Goal: Task Accomplishment & Management: Complete application form

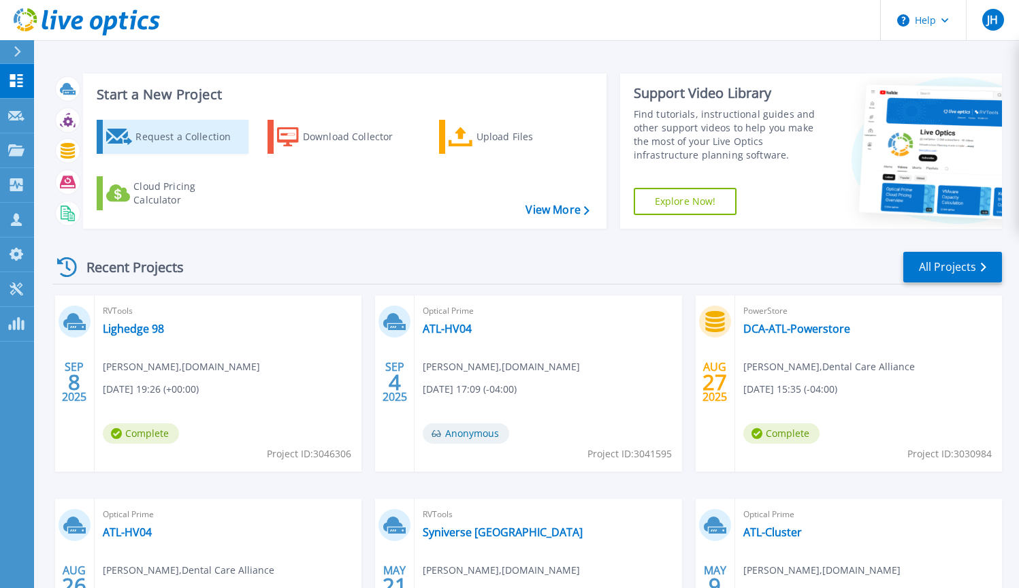
click at [187, 142] on div "Request a Collection" at bounding box center [189, 136] width 109 height 27
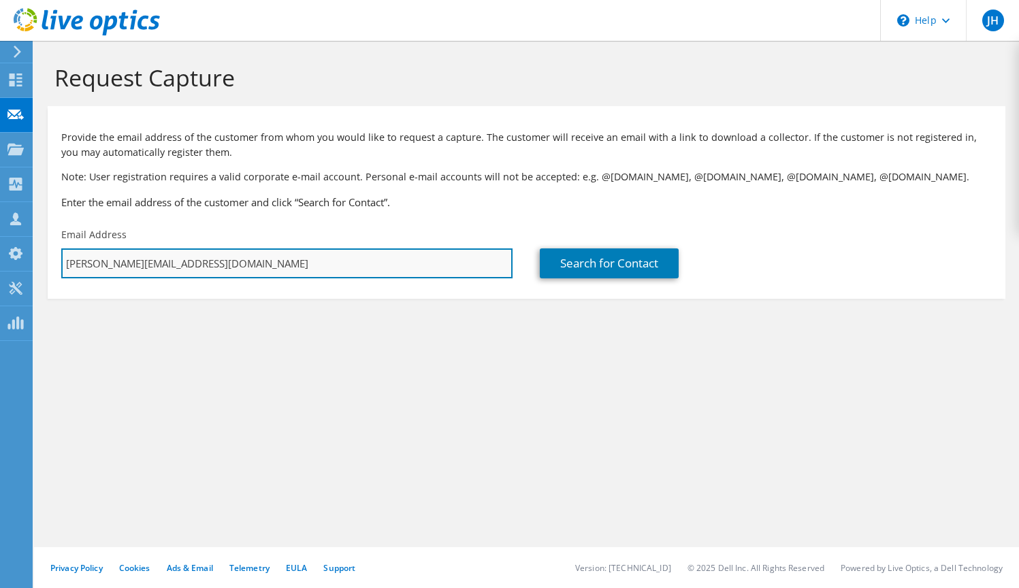
click at [182, 269] on input "[PERSON_NAME][EMAIL_ADDRESS][DOMAIN_NAME]" at bounding box center [286, 263] width 451 height 30
click at [236, 267] on input "[PERSON_NAME][EMAIL_ADDRESS][DOMAIN_NAME]" at bounding box center [286, 263] width 451 height 30
type input "j"
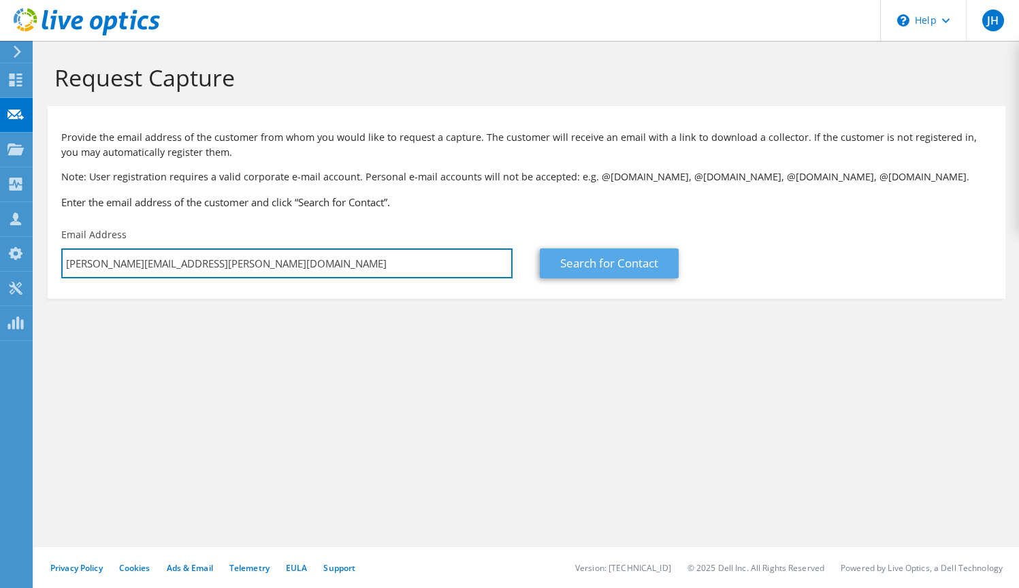
type input "robert.votta@syniverse.com"
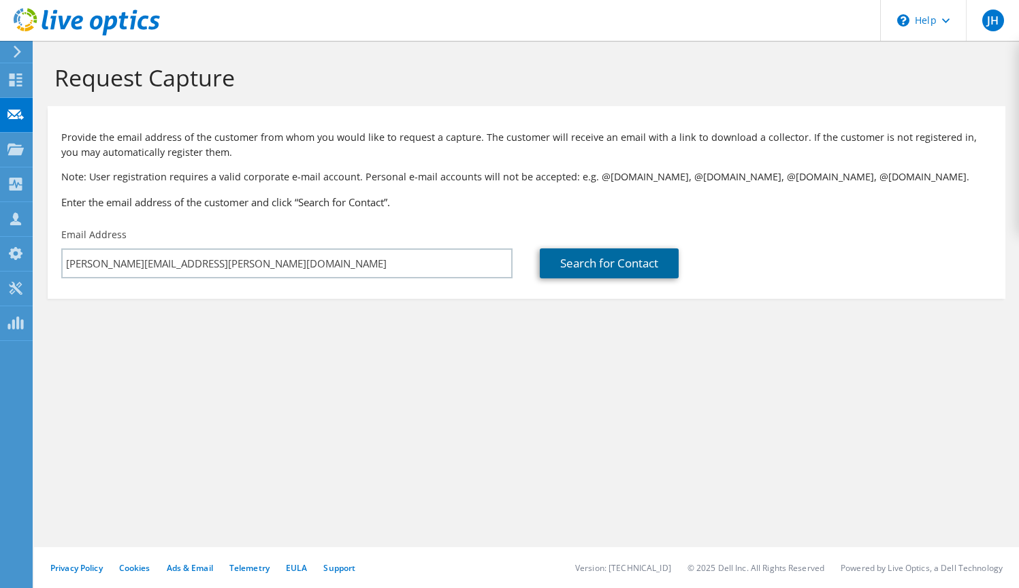
click at [585, 263] on link "Search for Contact" at bounding box center [609, 263] width 139 height 30
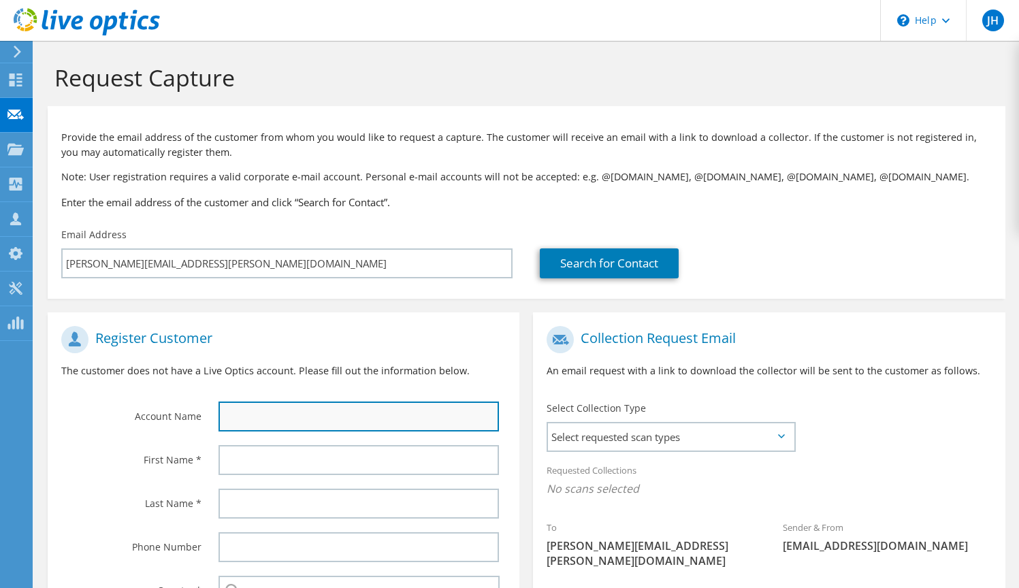
click at [248, 421] on input "text" at bounding box center [359, 417] width 280 height 30
type input "Syniverse"
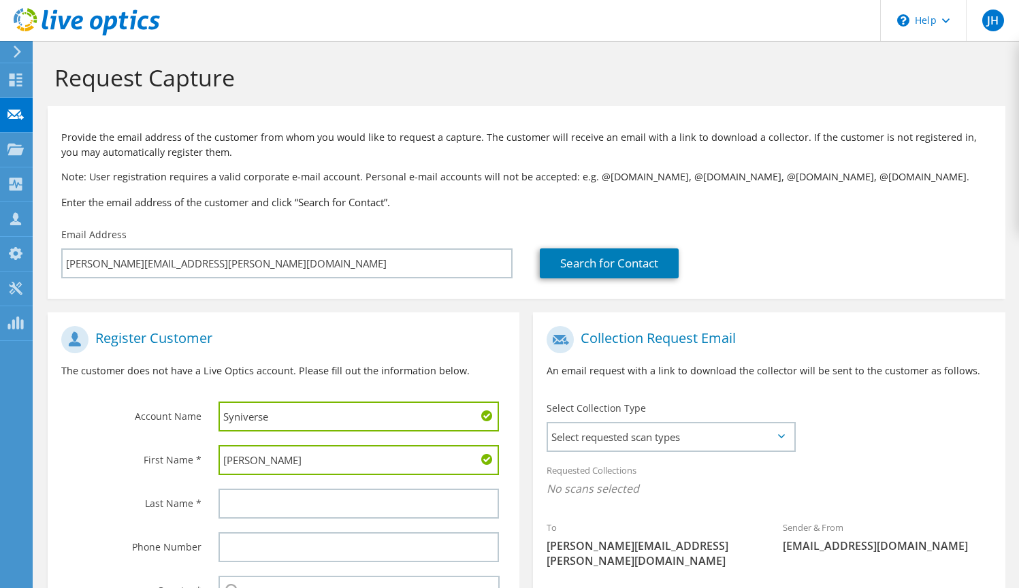
type input "Robert"
type input "B"
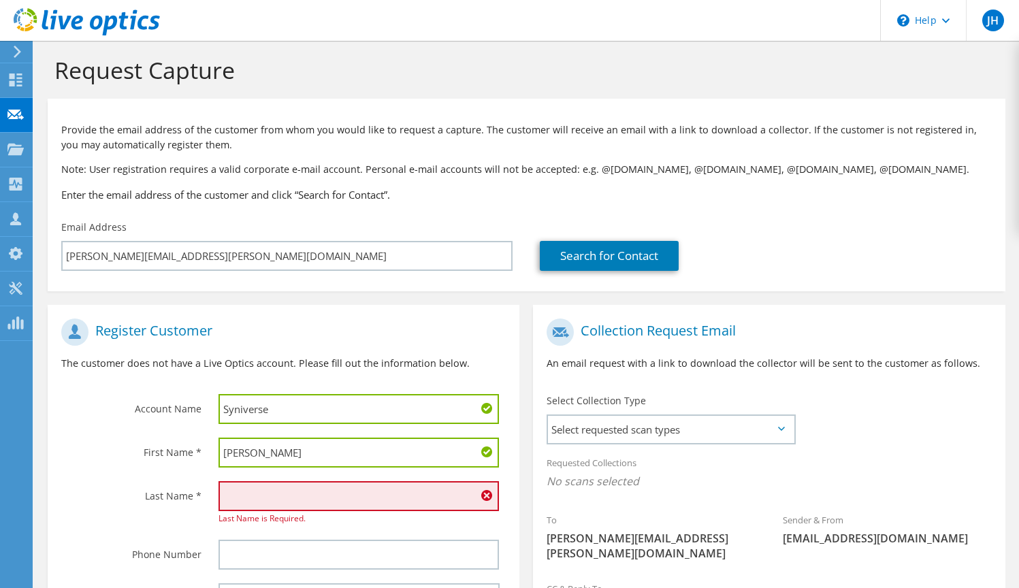
type input "B"
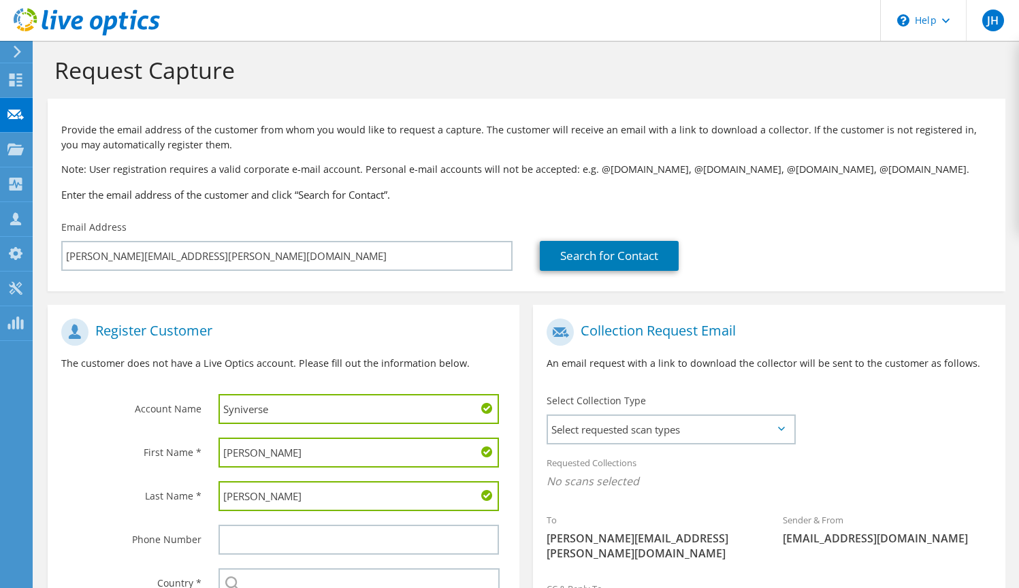
type input "Votta"
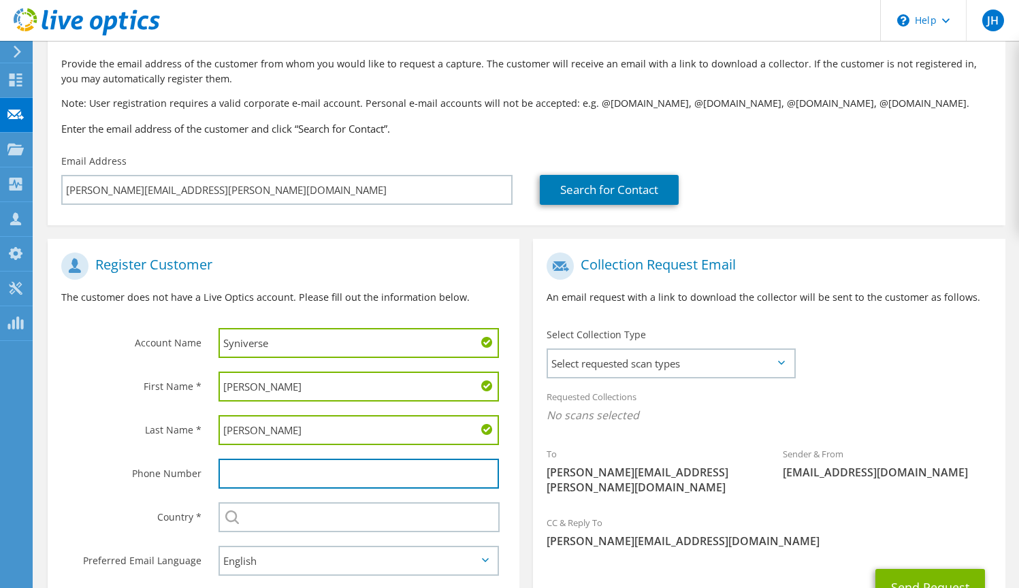
scroll to position [76, 0]
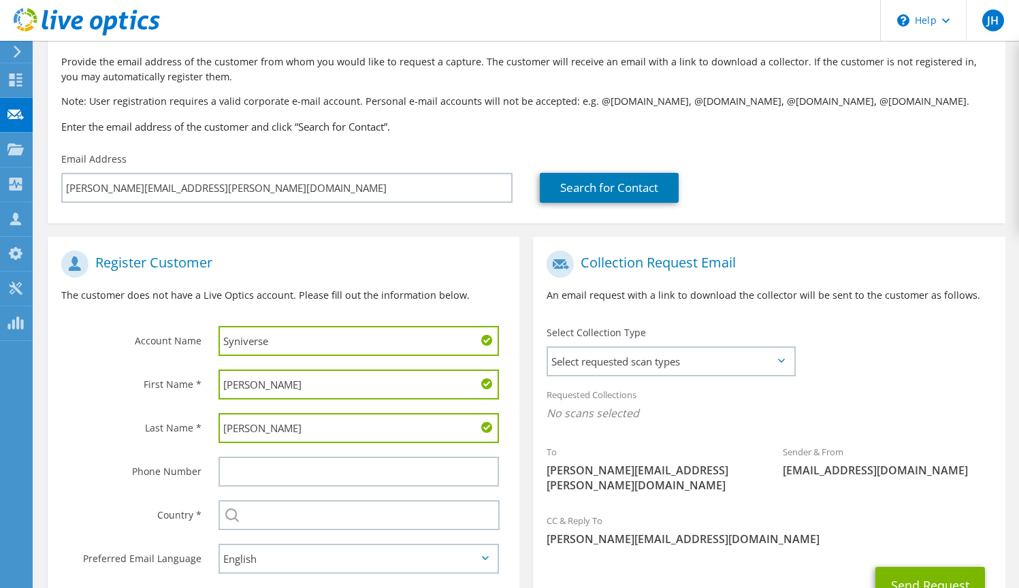
click at [147, 515] on label "Country *" at bounding box center [131, 511] width 140 height 22
click at [239, 512] on div "Select Andorra United Arab Emirates Afghanistan Antigua and Barbuda Anguilla Al…" at bounding box center [359, 515] width 280 height 30
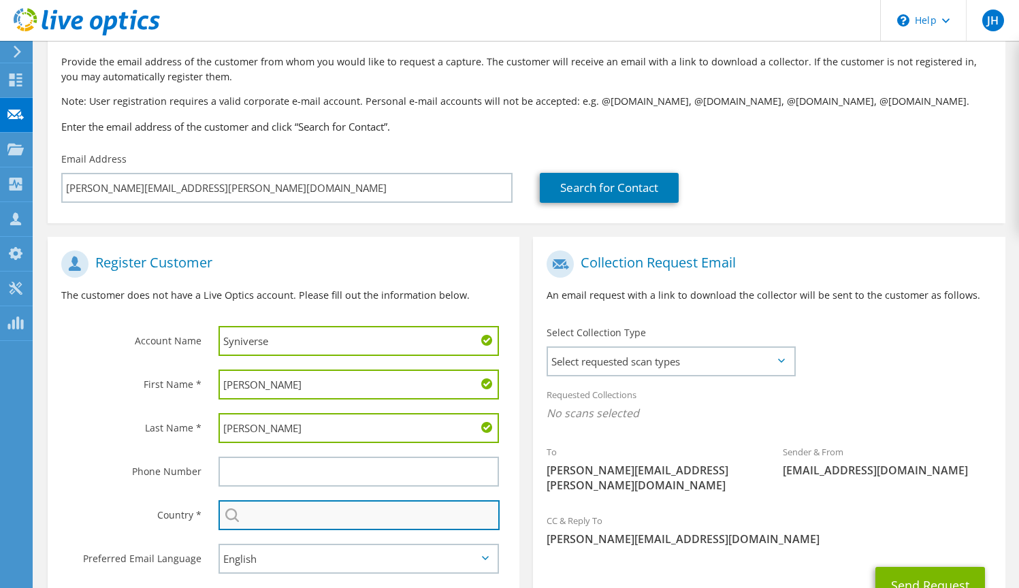
click at [259, 509] on input "text" at bounding box center [359, 515] width 281 height 30
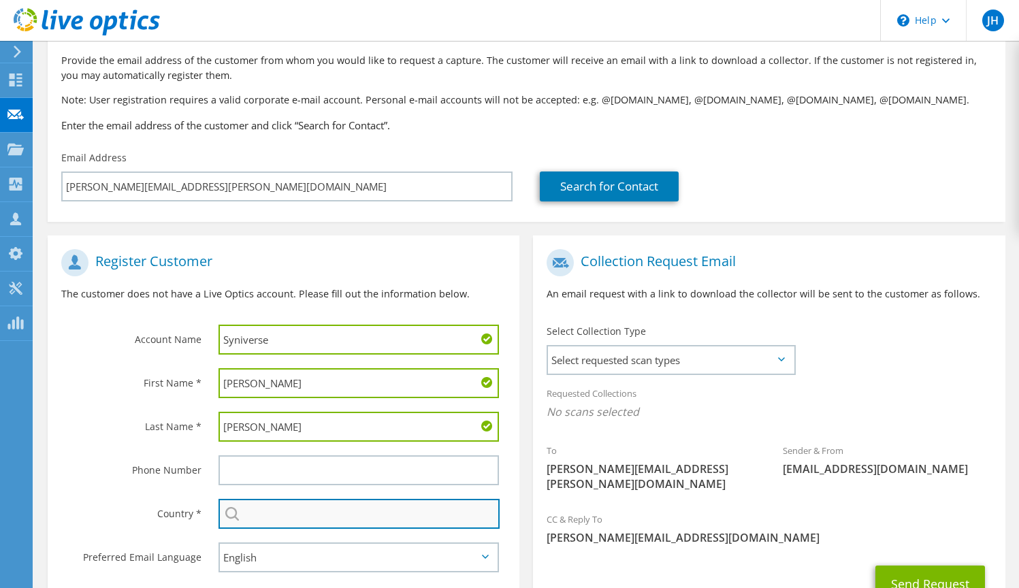
scroll to position [95, 0]
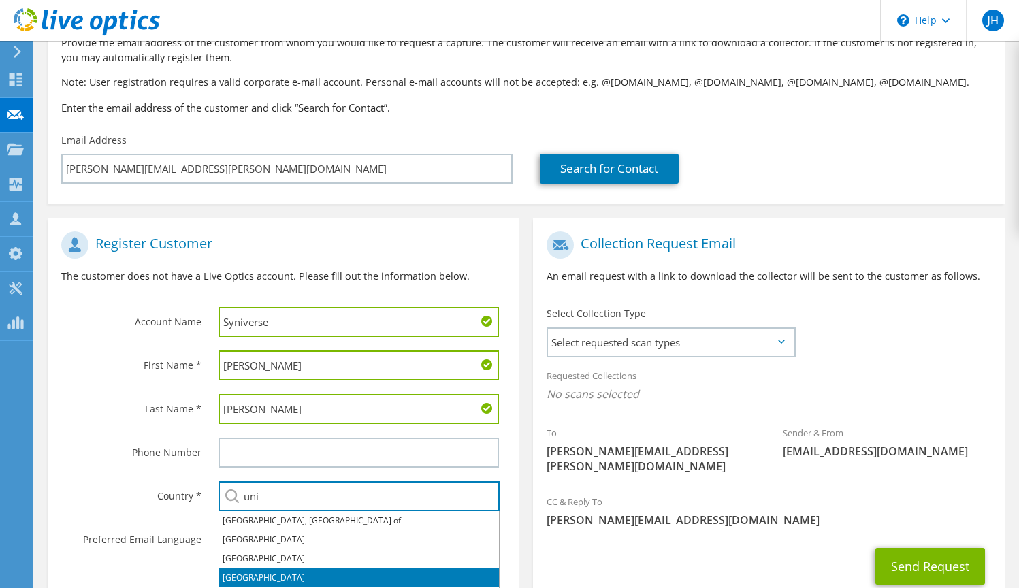
click at [259, 570] on li "[GEOGRAPHIC_DATA]" at bounding box center [359, 577] width 280 height 19
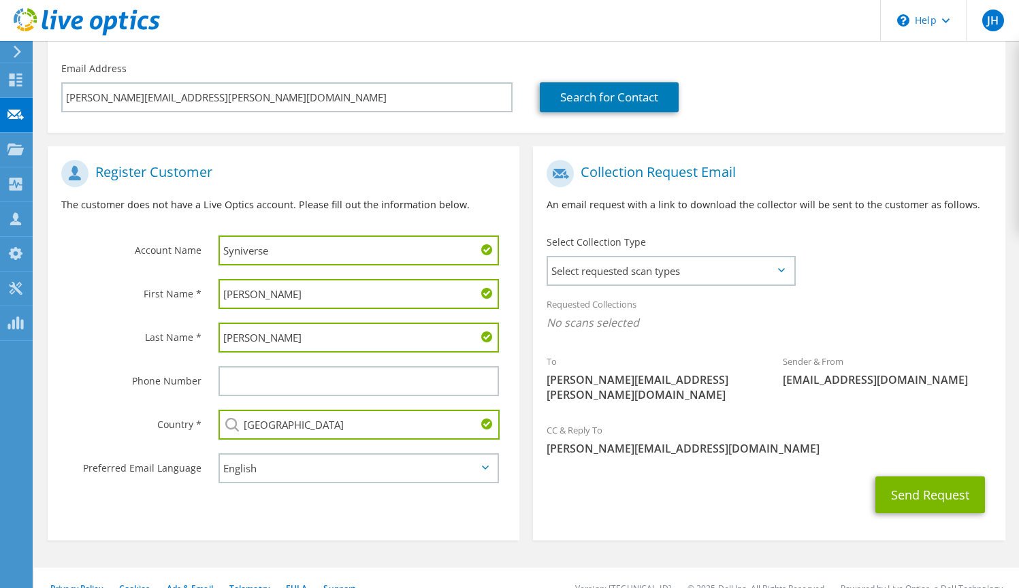
scroll to position [172, 0]
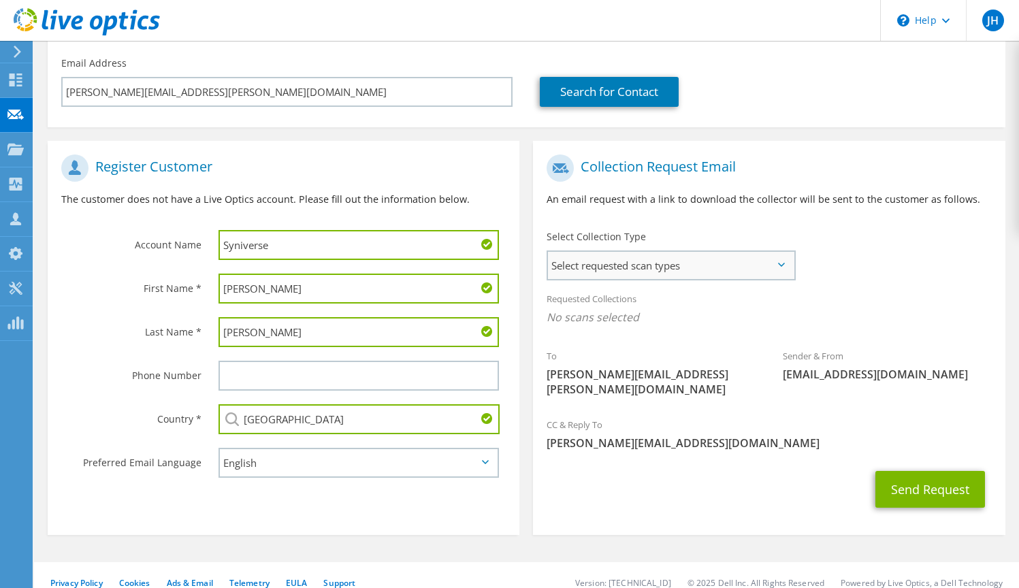
type input "[GEOGRAPHIC_DATA]"
click at [710, 261] on span "Select requested scan types" at bounding box center [671, 265] width 246 height 27
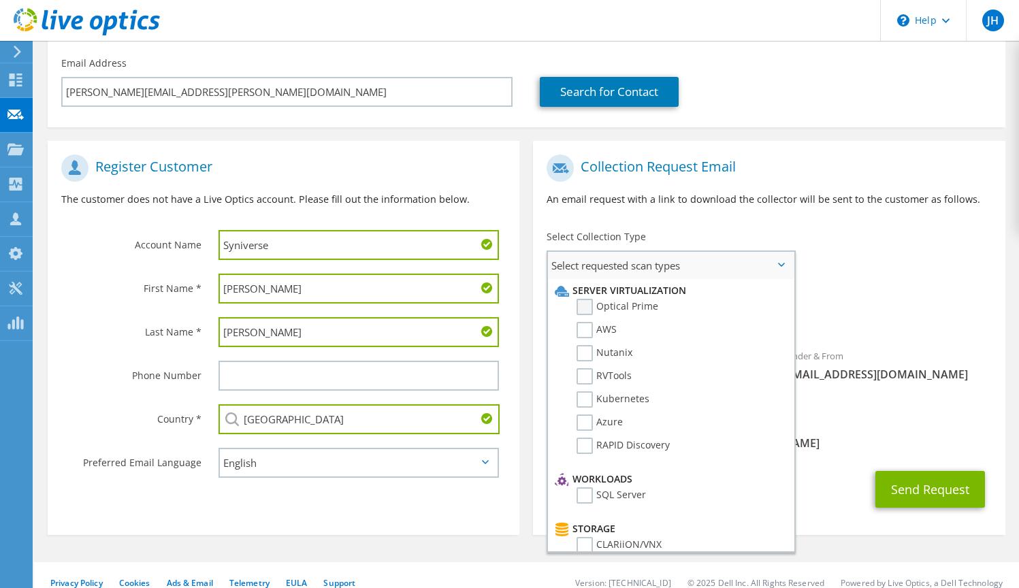
click at [622, 304] on label "Optical Prime" at bounding box center [618, 307] width 82 height 16
click at [0, 0] on input "Optical Prime" at bounding box center [0, 0] width 0 height 0
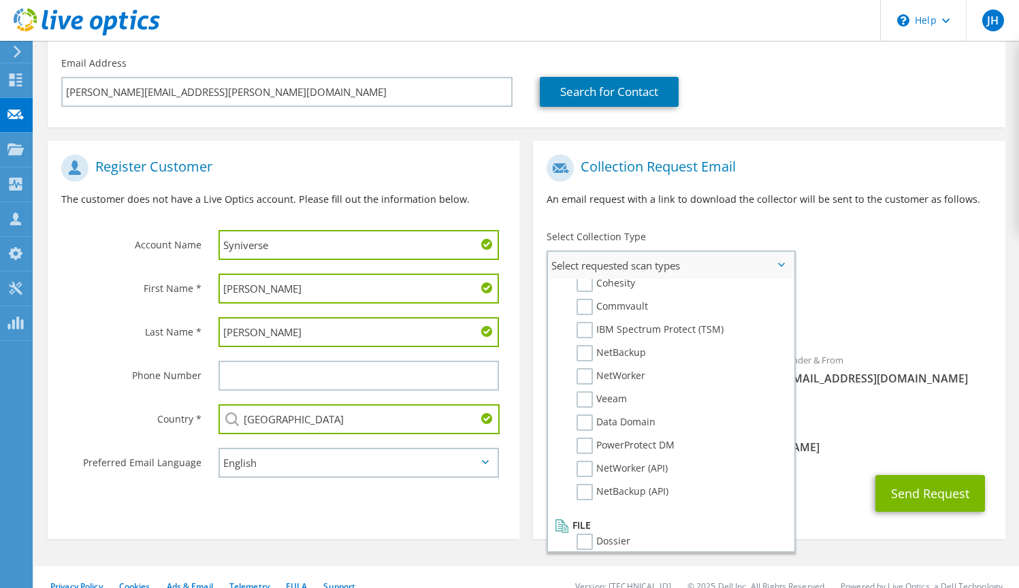
scroll to position [647, 0]
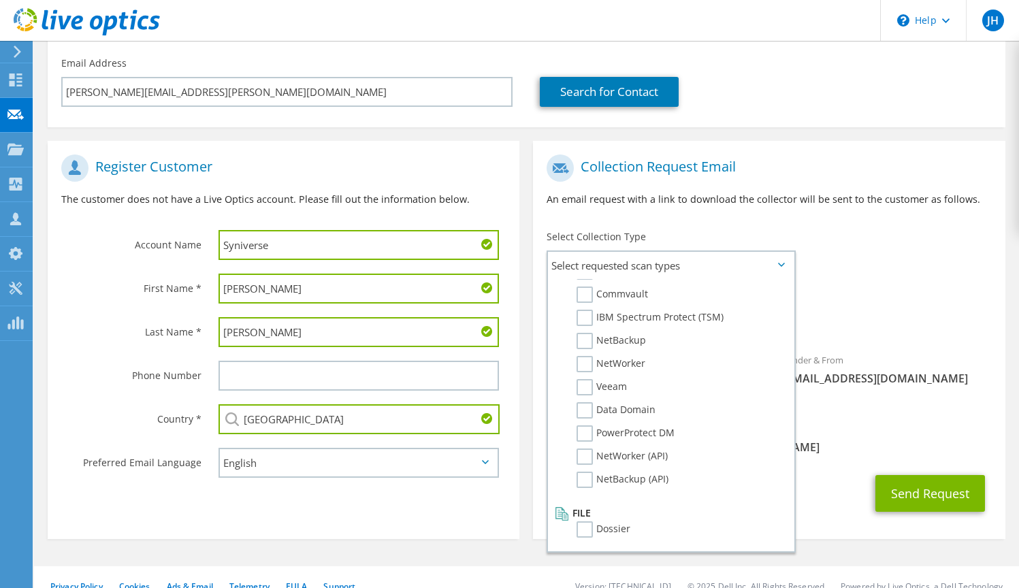
click at [993, 372] on div "Sender & From liveoptics@liveoptics.com" at bounding box center [887, 369] width 236 height 47
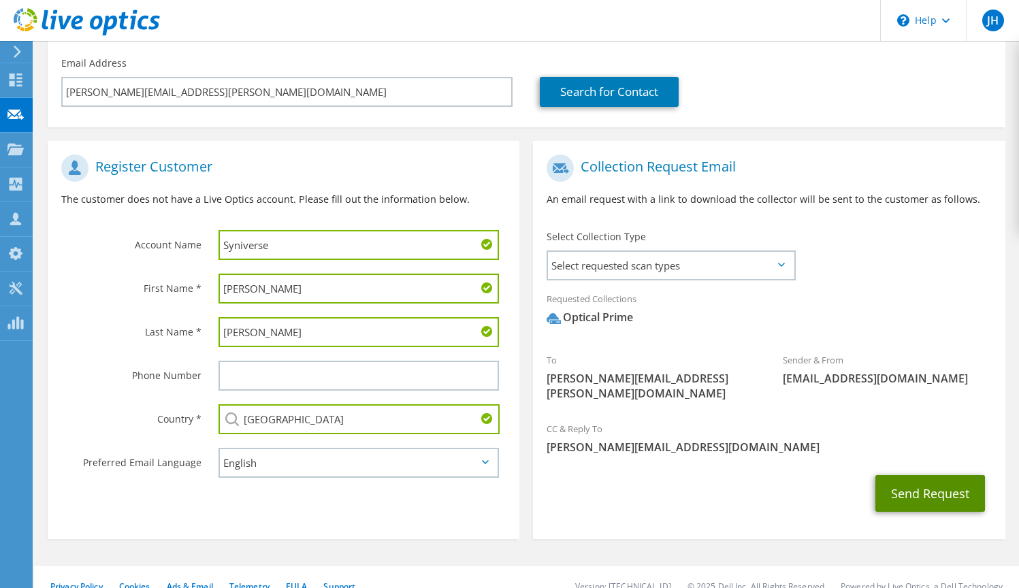
click at [946, 481] on button "Send Request" at bounding box center [930, 493] width 110 height 37
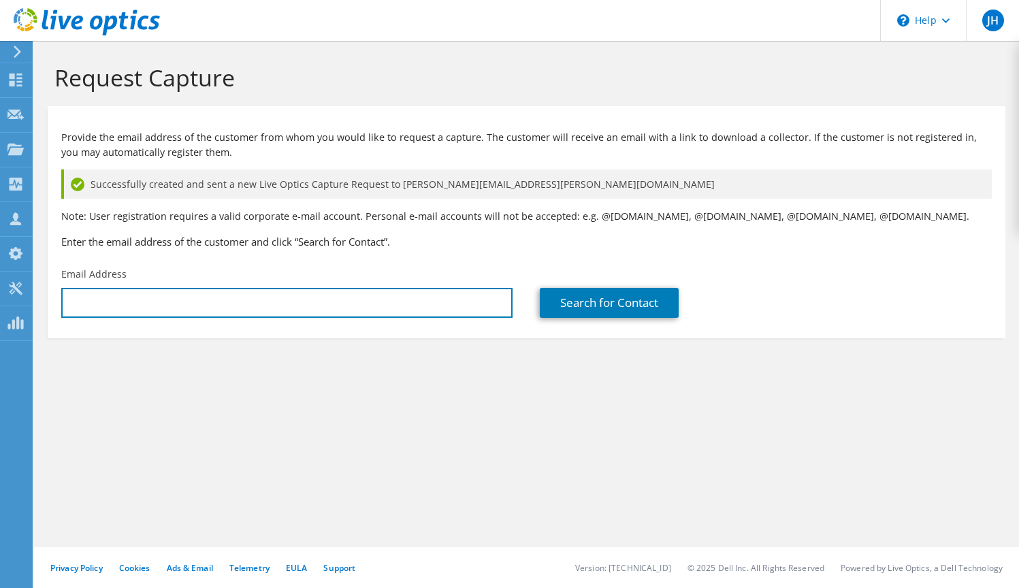
type input "[PERSON_NAME][EMAIL_ADDRESS][DOMAIN_NAME]"
